Goal: Use online tool/utility: Utilize a website feature to perform a specific function

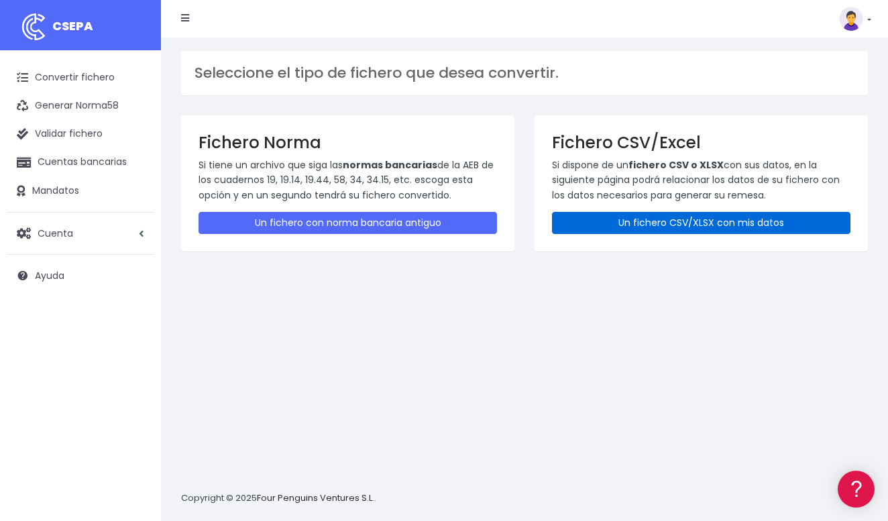
click at [627, 225] on link "Un fichero CSV/XLSX con mis datos" at bounding box center [701, 223] width 299 height 22
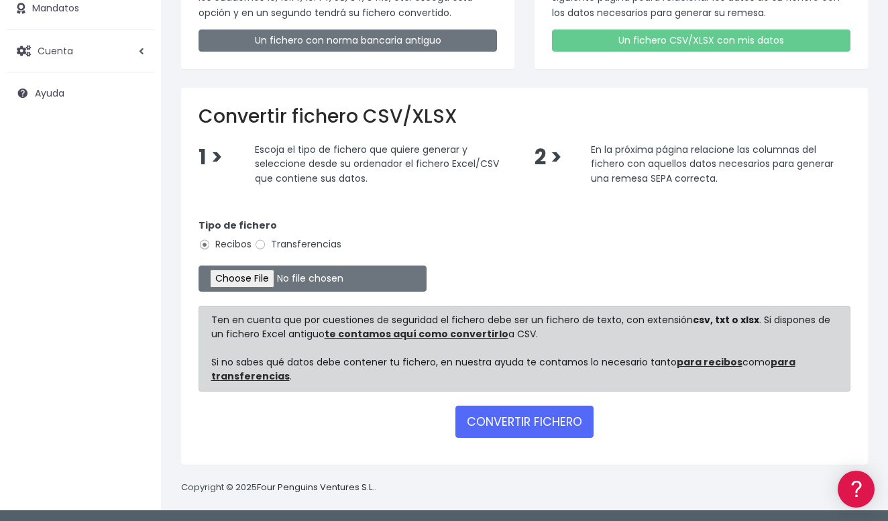
scroll to position [182, 0]
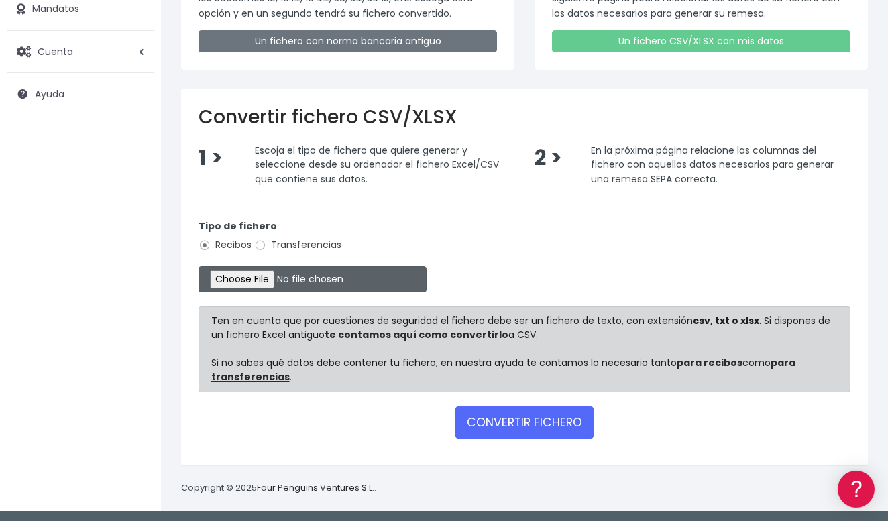
click at [243, 274] on input "file" at bounding box center [313, 279] width 228 height 26
type input "C:\fakepath\Remesa 29 Septiembre BBVA.csv"
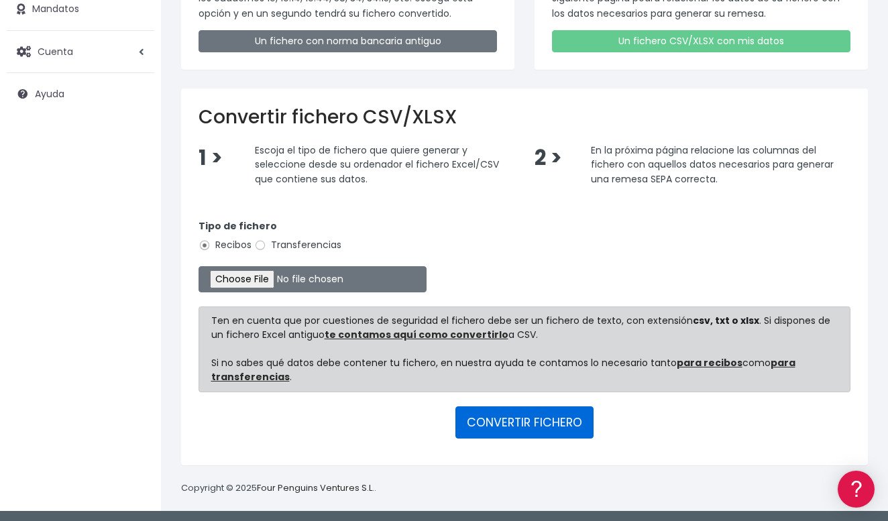
click at [534, 421] on button "CONVERTIR FICHERO" at bounding box center [525, 423] width 138 height 32
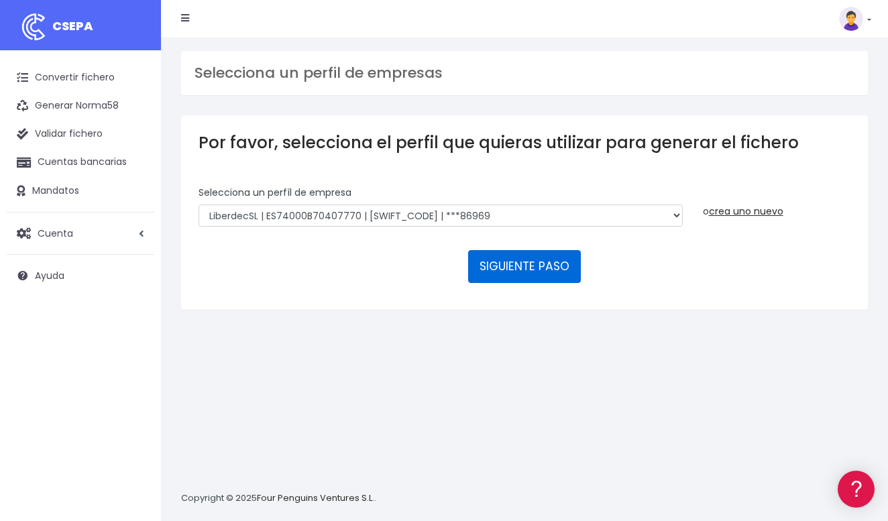
click at [529, 266] on button "SIGUIENTE PASO" at bounding box center [524, 266] width 113 height 32
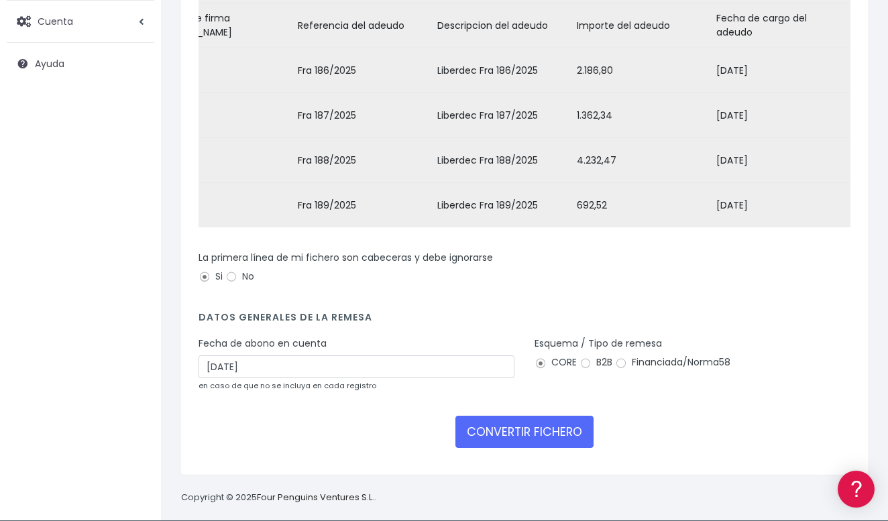
scroll to position [211, 0]
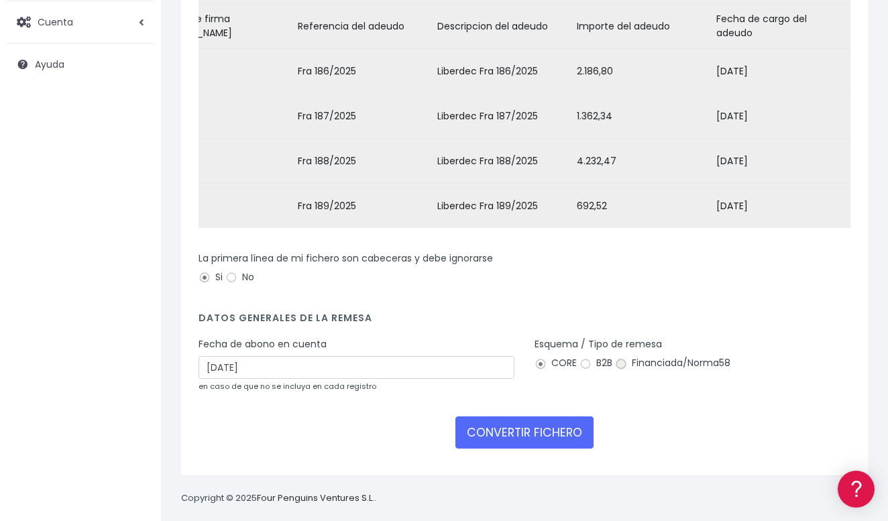
click at [622, 358] on input "Financiada/Norma58" at bounding box center [621, 364] width 12 height 12
radio input "true"
click at [533, 419] on button "CONVERTIR FICHERO" at bounding box center [525, 433] width 138 height 32
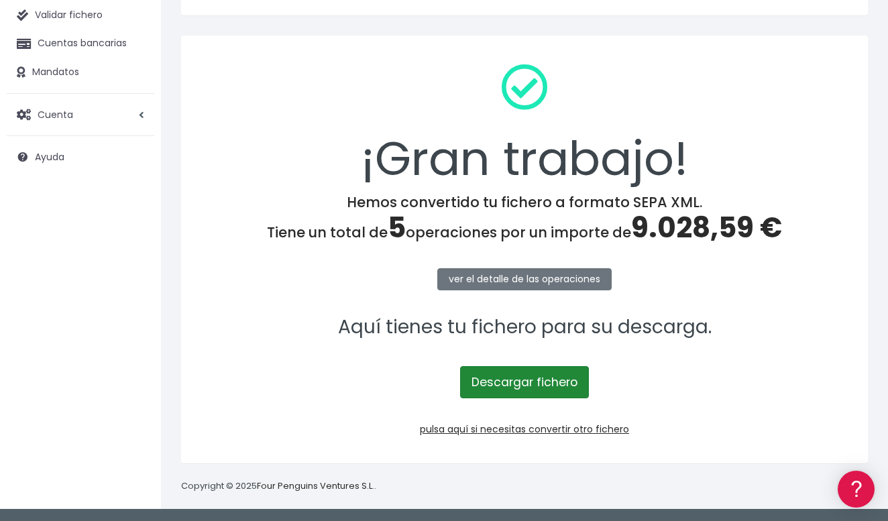
scroll to position [117, 0]
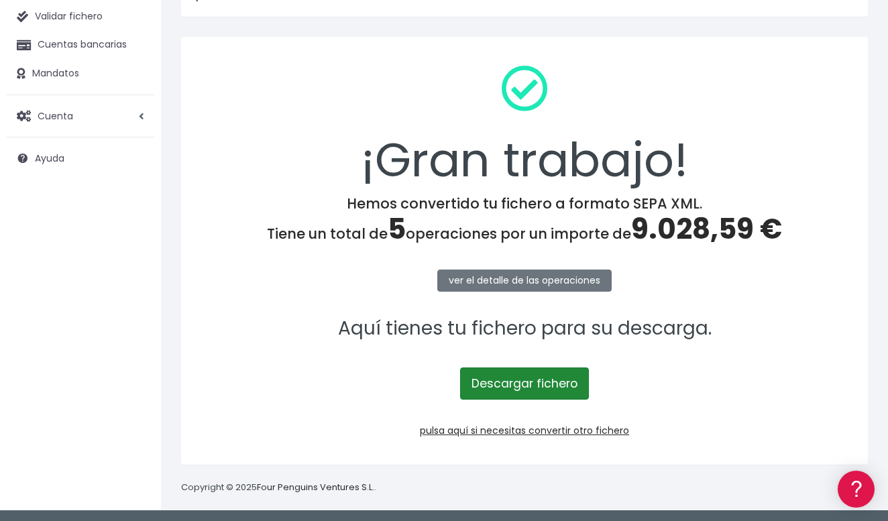
click at [519, 382] on link "Descargar fichero" at bounding box center [524, 384] width 129 height 32
